Goal: Navigation & Orientation: Find specific page/section

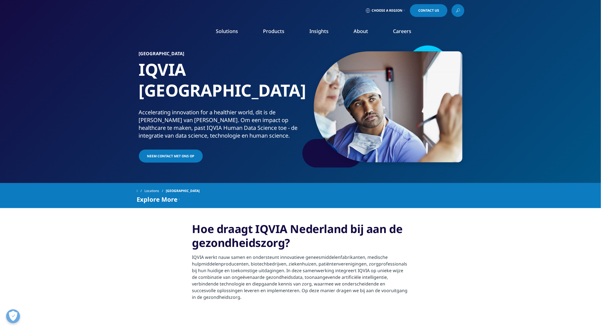
click at [175, 91] on link "Consulting" at bounding box center [225, 90] width 127 height 6
